Goal: Transaction & Acquisition: Purchase product/service

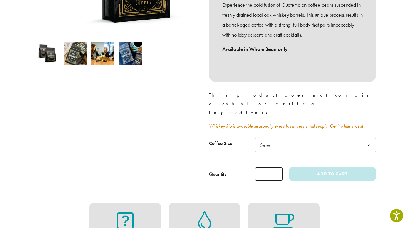
scroll to position [174, 0]
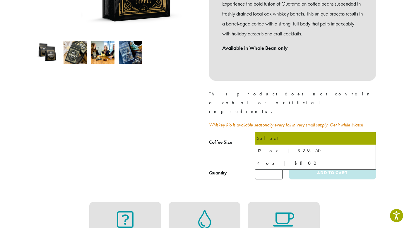
click at [271, 138] on span "Select" at bounding box center [267, 143] width 21 height 11
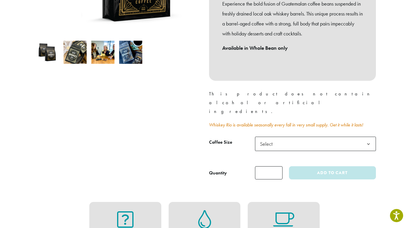
click at [240, 121] on p "Whiskey Rio is available seasonally every fall in very small supply. Get it whi…" at bounding box center [292, 125] width 167 height 9
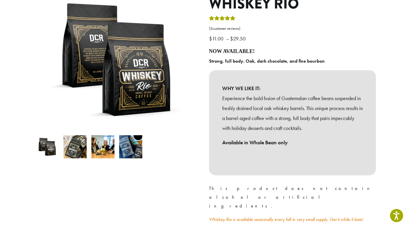
scroll to position [0, 0]
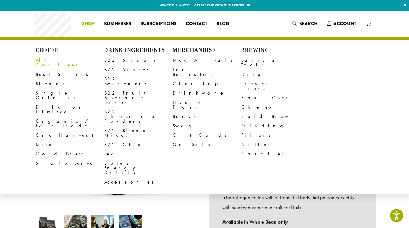
click at [53, 60] on link "All Coffees" at bounding box center [70, 63] width 68 height 14
